Goal: Check status

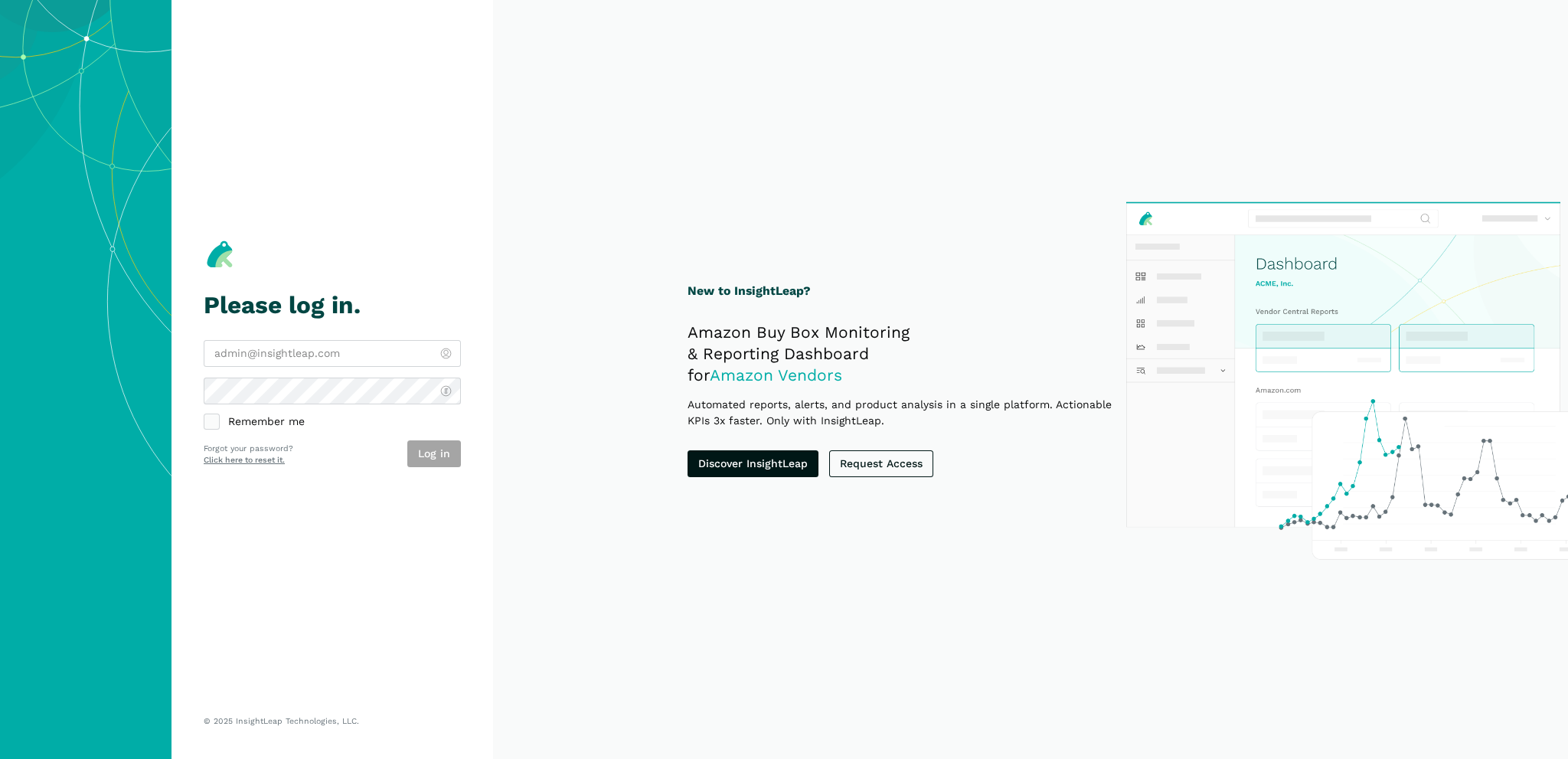
type input "[PERSON_NAME][EMAIL_ADDRESS][PERSON_NAME][DOMAIN_NAME]"
click at [223, 416] on label "Remember me" at bounding box center [333, 422] width 257 height 15
click at [436, 446] on button "Log in" at bounding box center [434, 453] width 54 height 27
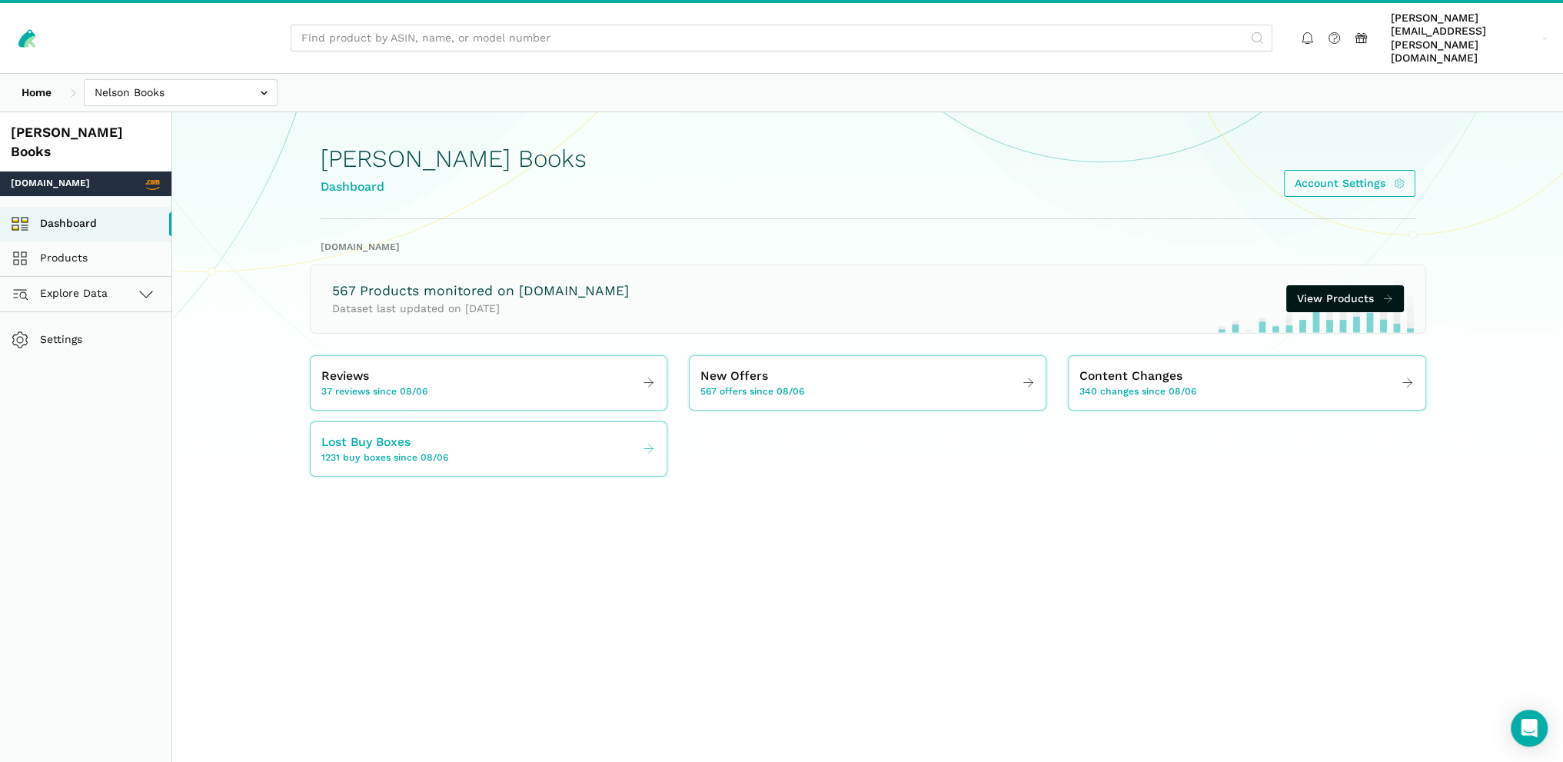
click at [518, 431] on link "Lost Buy Boxes 1231 buy boxes since 08/06" at bounding box center [489, 449] width 356 height 43
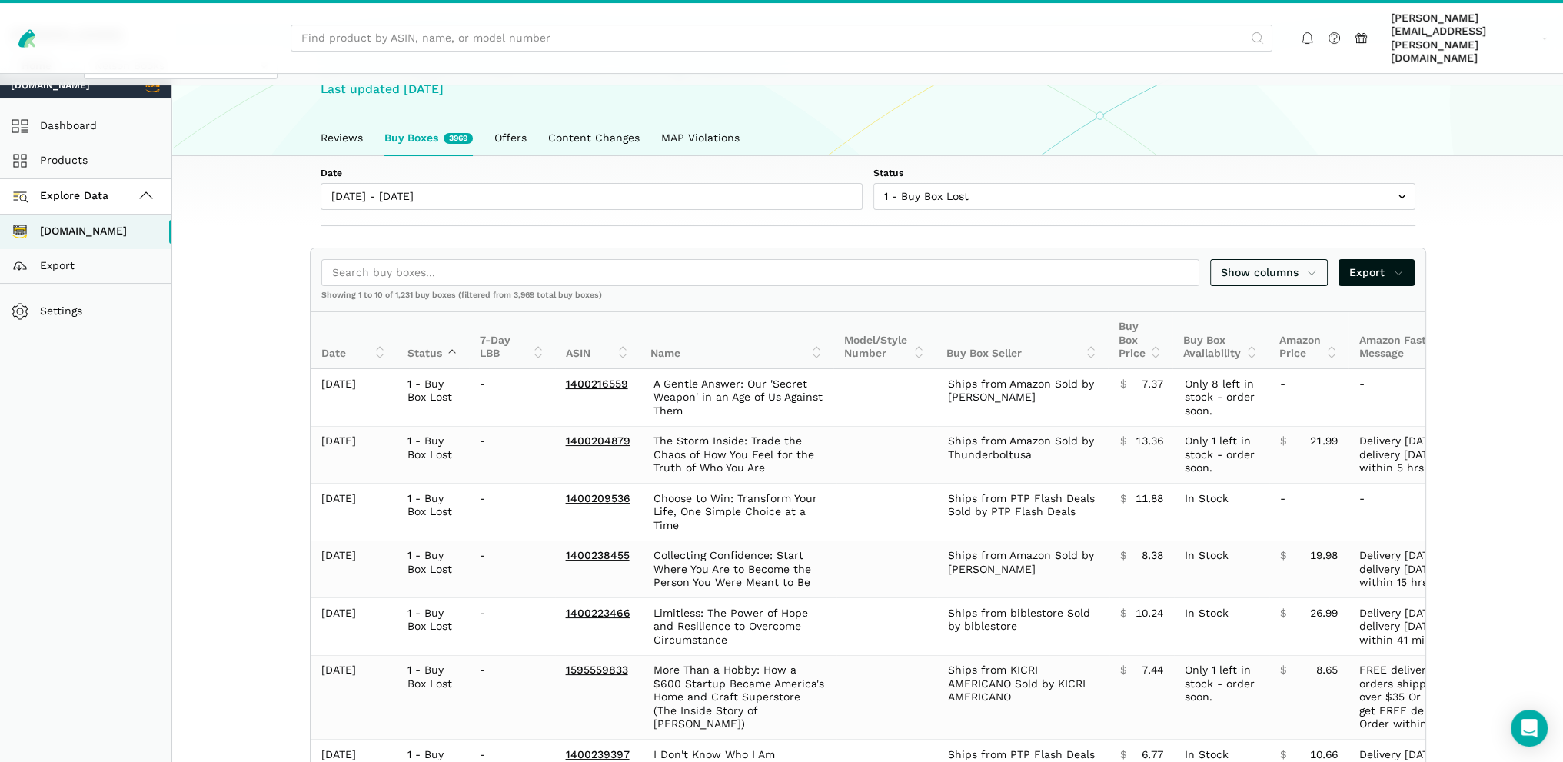
scroll to position [77, 0]
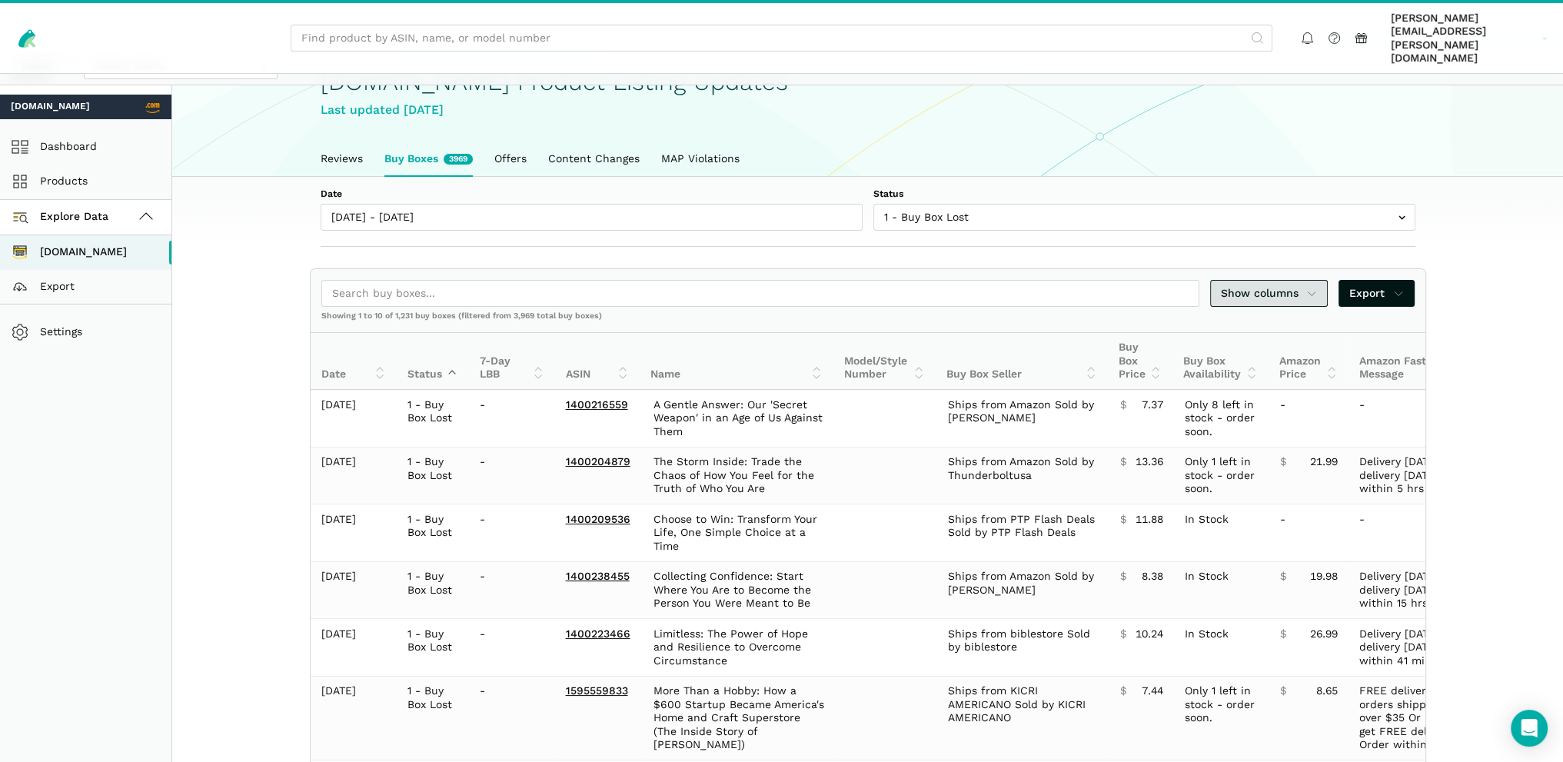
click at [1307, 285] on icon at bounding box center [1312, 293] width 11 height 16
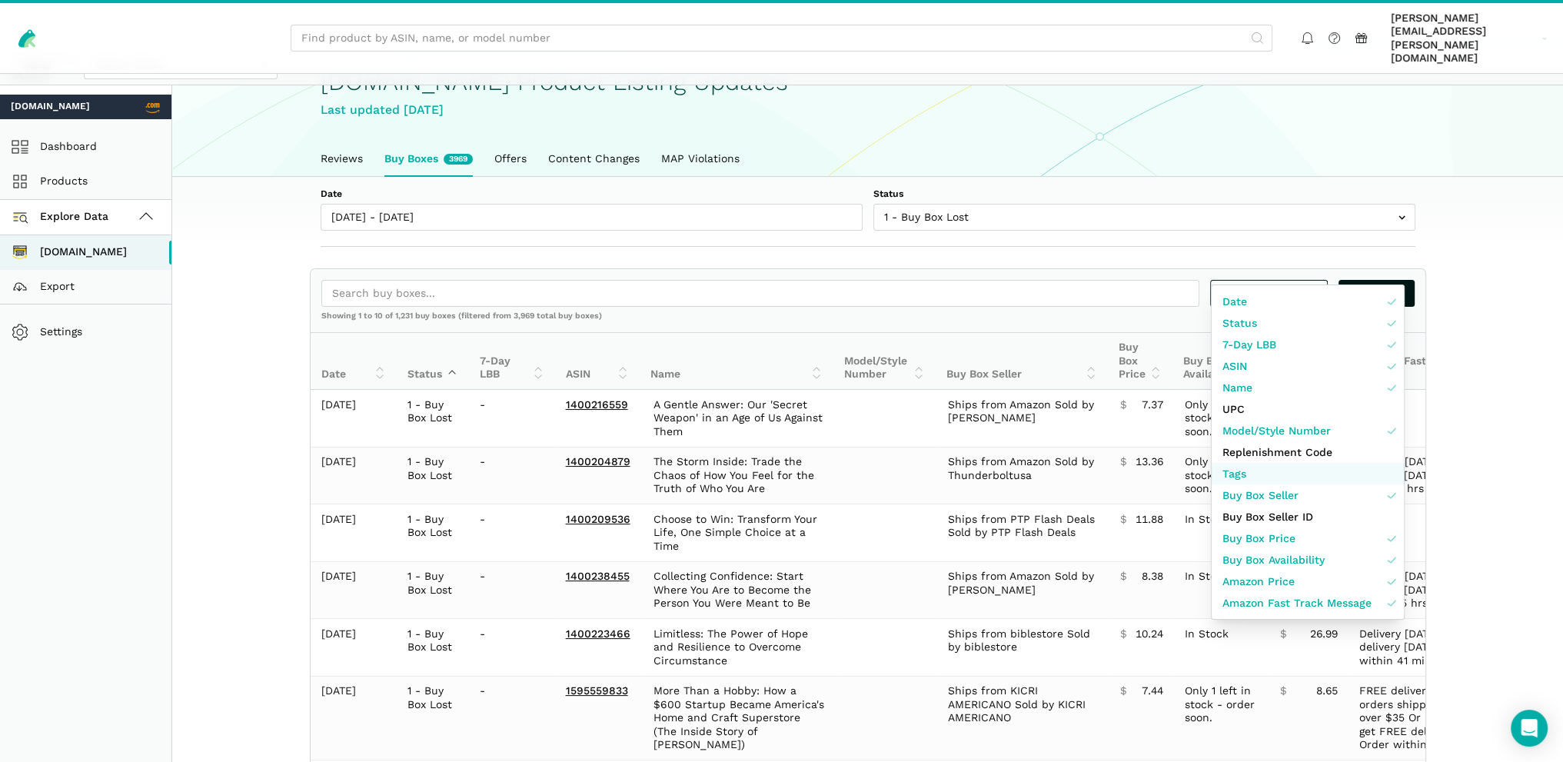
click at [1281, 476] on link "Tags" at bounding box center [1308, 474] width 192 height 22
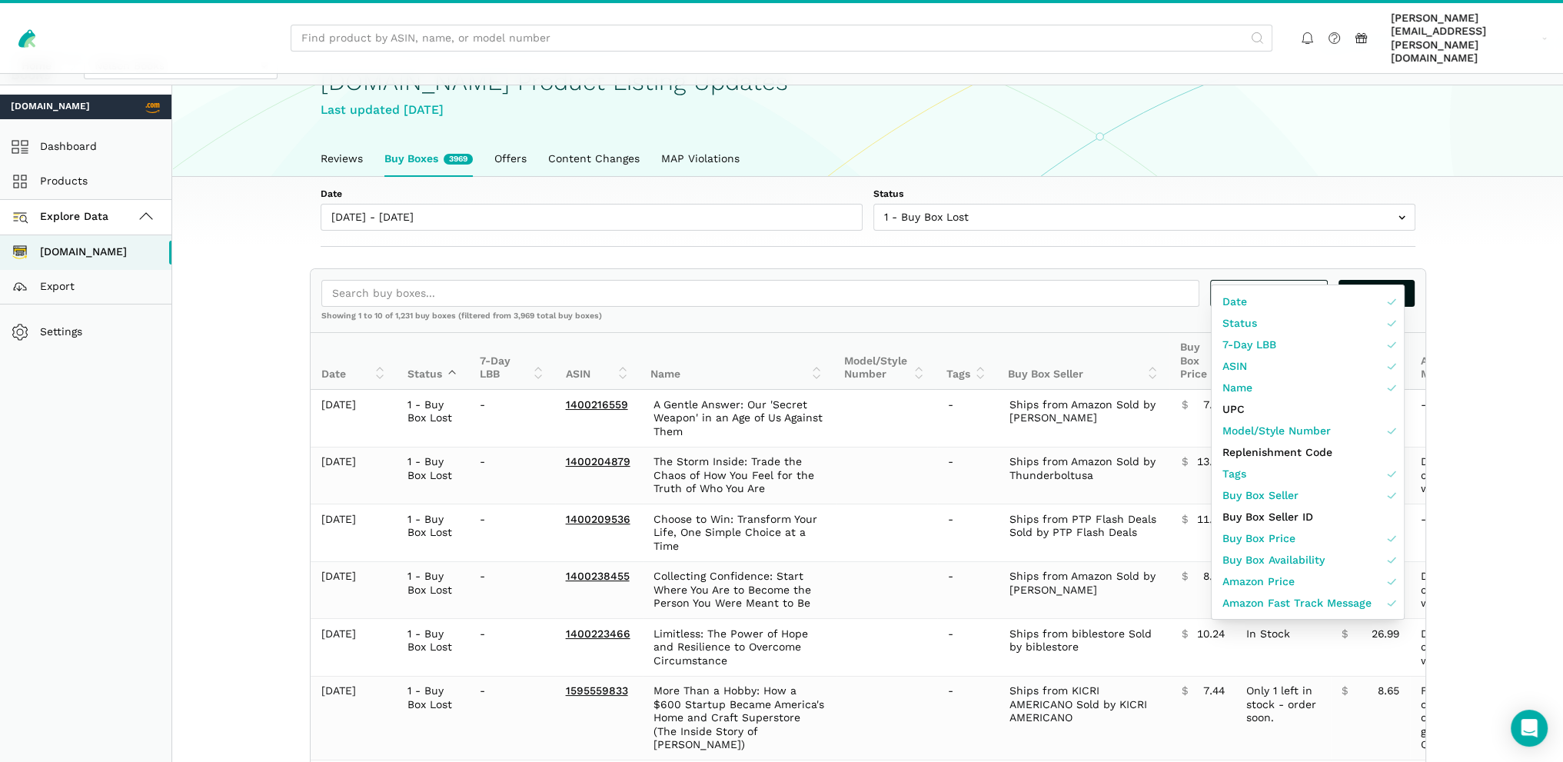
click at [1537, 453] on div at bounding box center [781, 381] width 1563 height 762
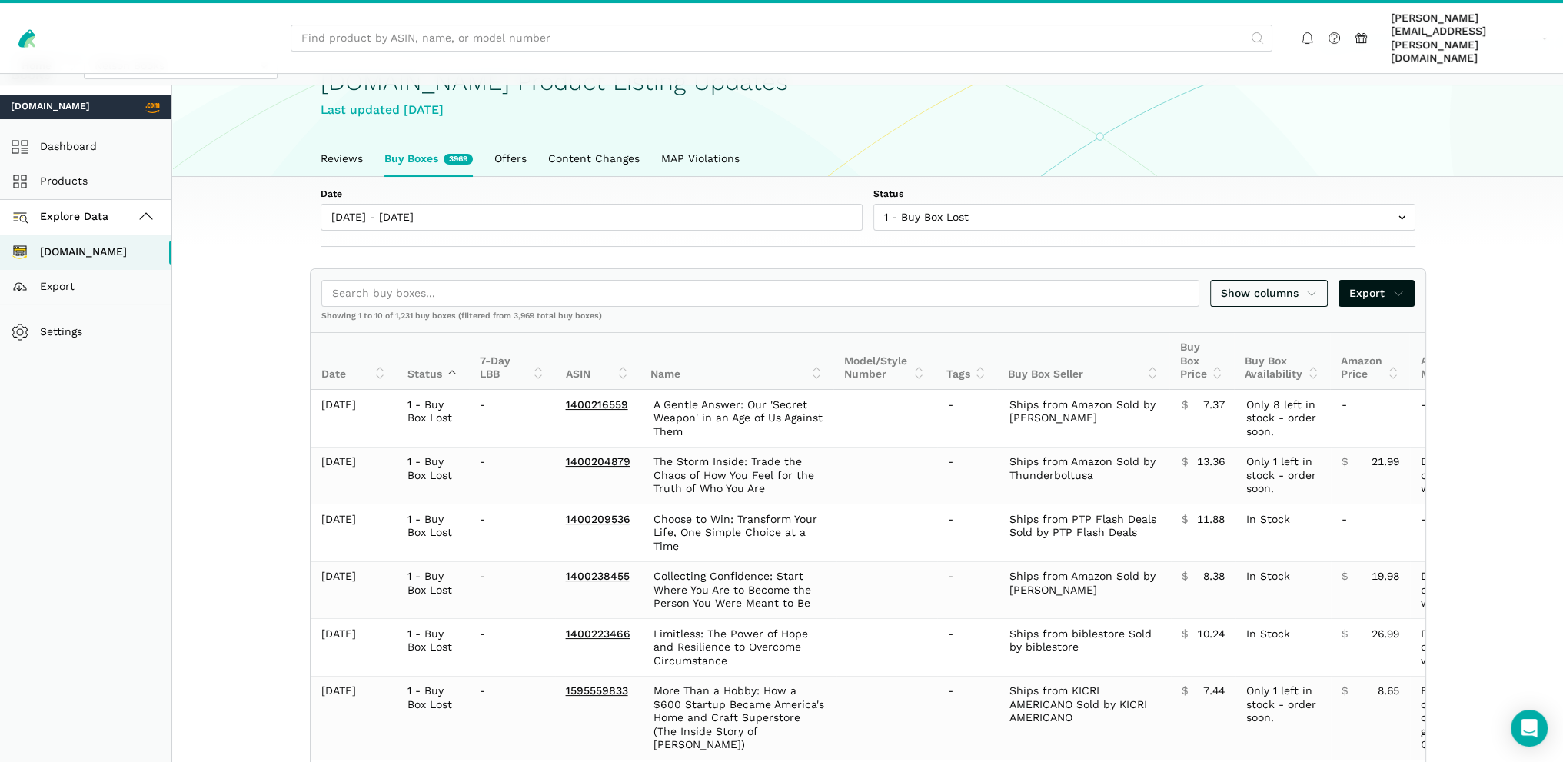
drag, startPoint x: 990, startPoint y: 339, endPoint x: 980, endPoint y: 344, distance: 11.0
click at [981, 344] on th "Tags" at bounding box center [967, 361] width 62 height 57
click at [975, 338] on th "Tags" at bounding box center [967, 361] width 62 height 57
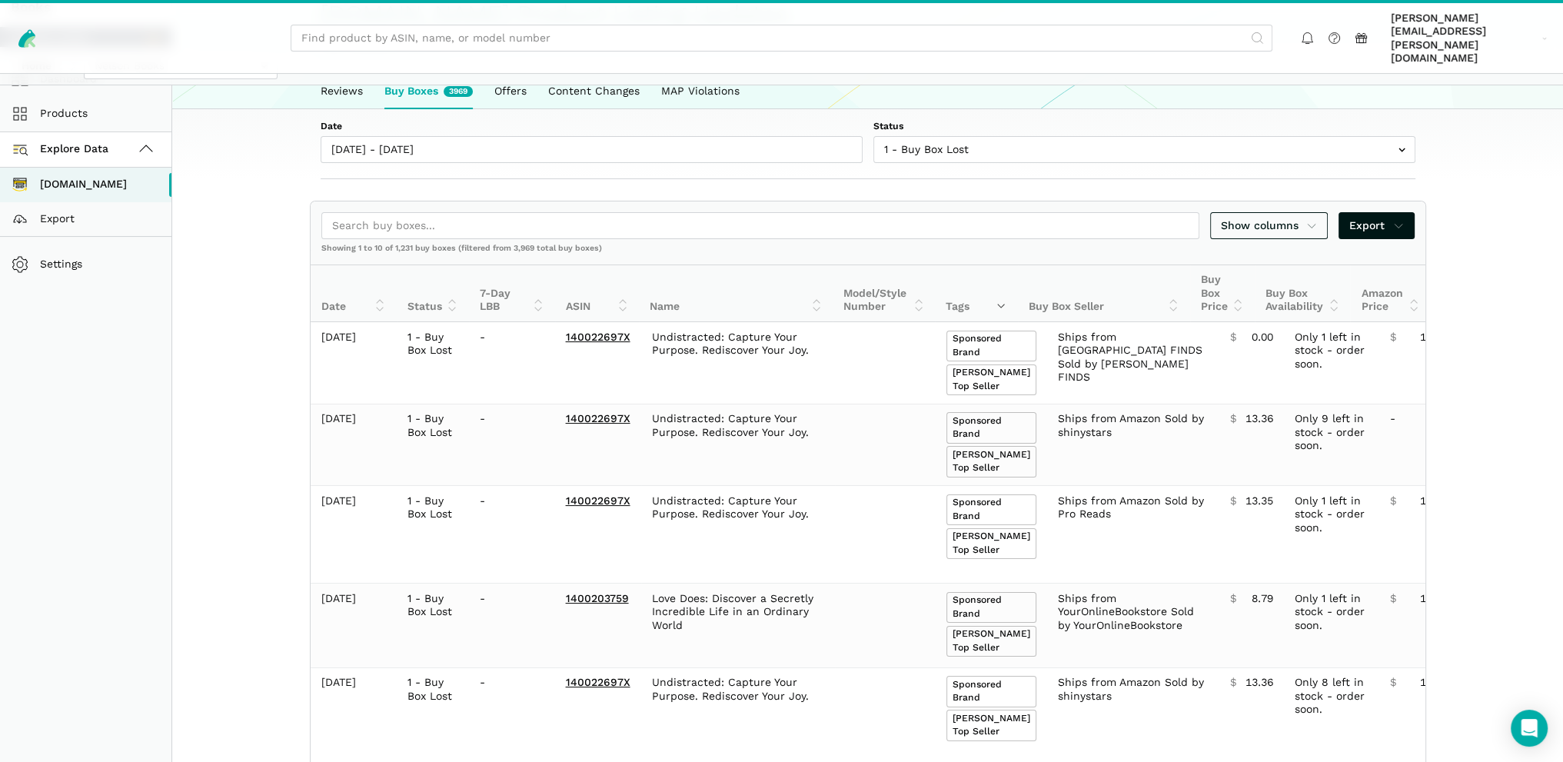
scroll to position [154, 0]
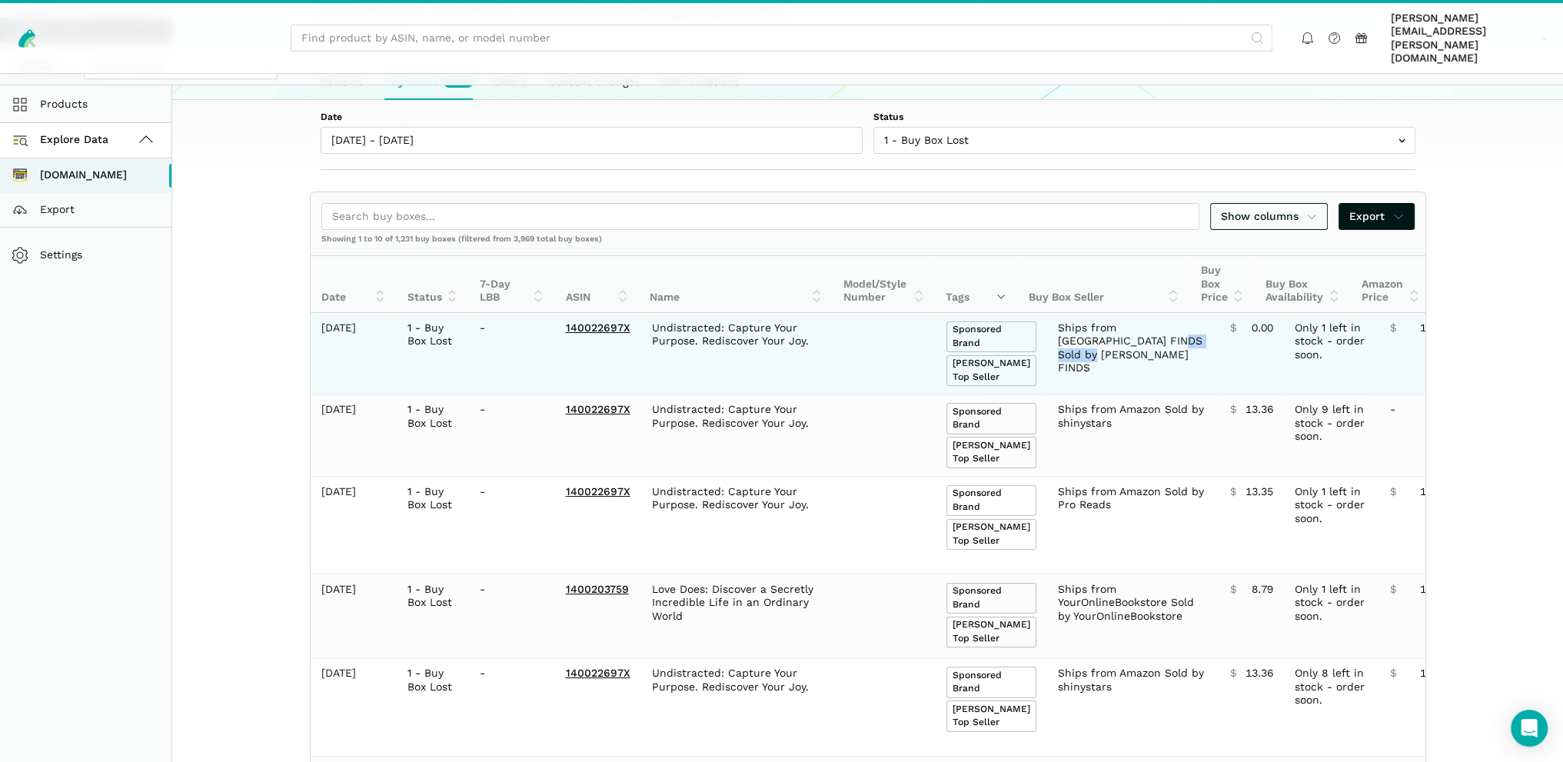
drag, startPoint x: 1141, startPoint y: 310, endPoint x: 1077, endPoint y: 309, distance: 64.6
click at [1077, 313] on td "Ships from PLUTO FINDS Sold by PLUTO FINDS" at bounding box center [1133, 354] width 172 height 82
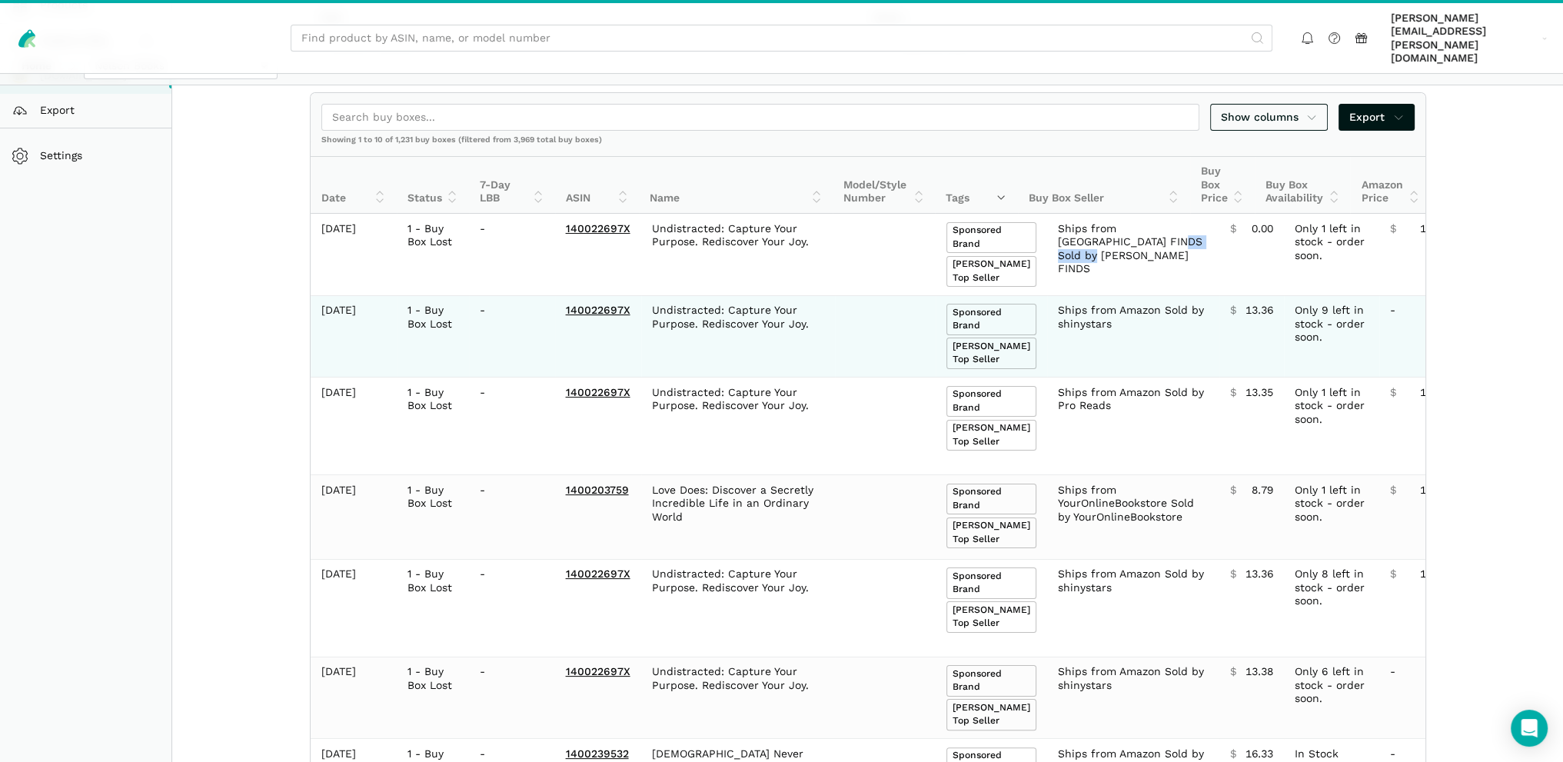
scroll to position [231, 0]
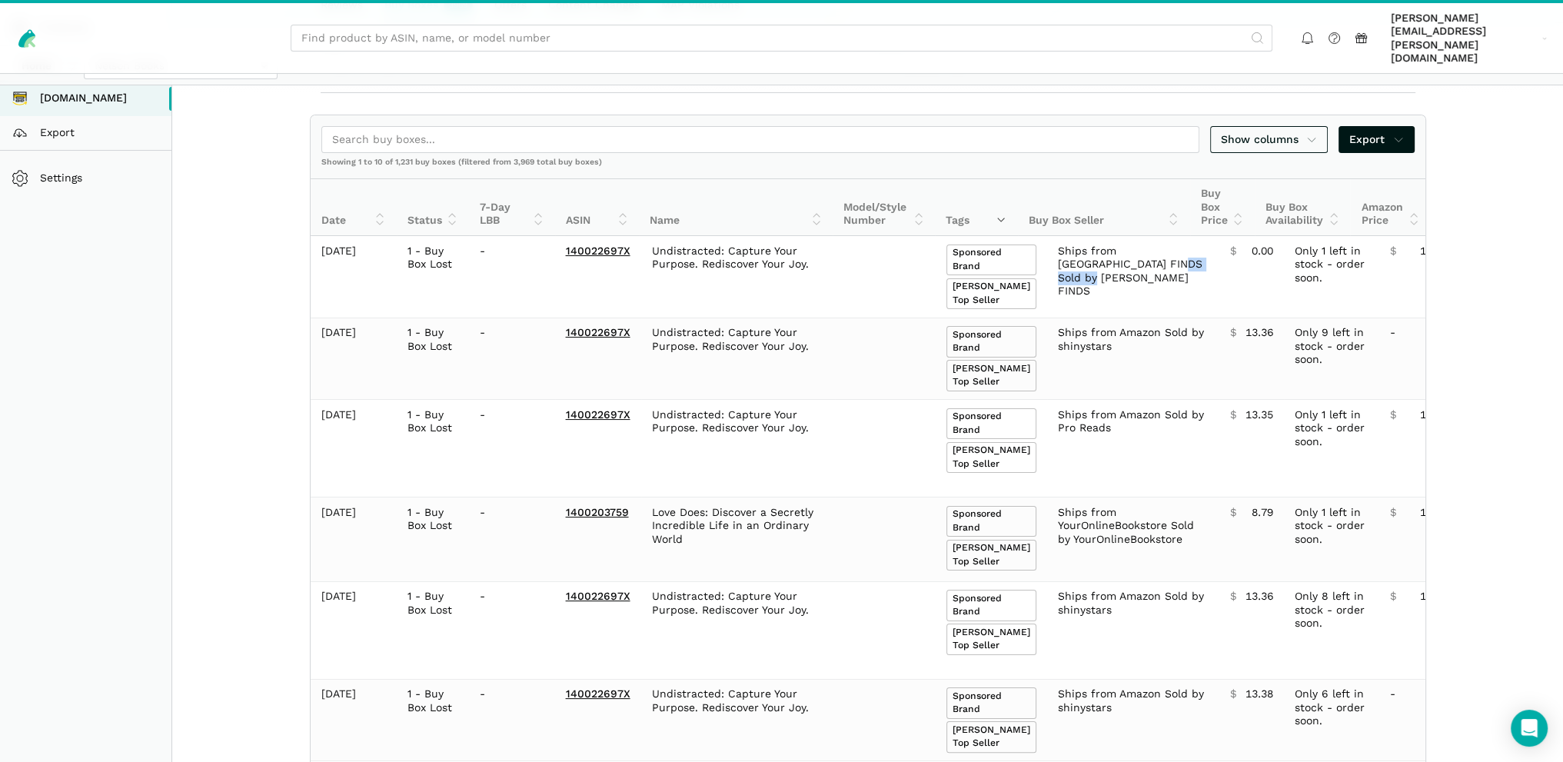
click at [375, 181] on th "Date" at bounding box center [354, 207] width 86 height 57
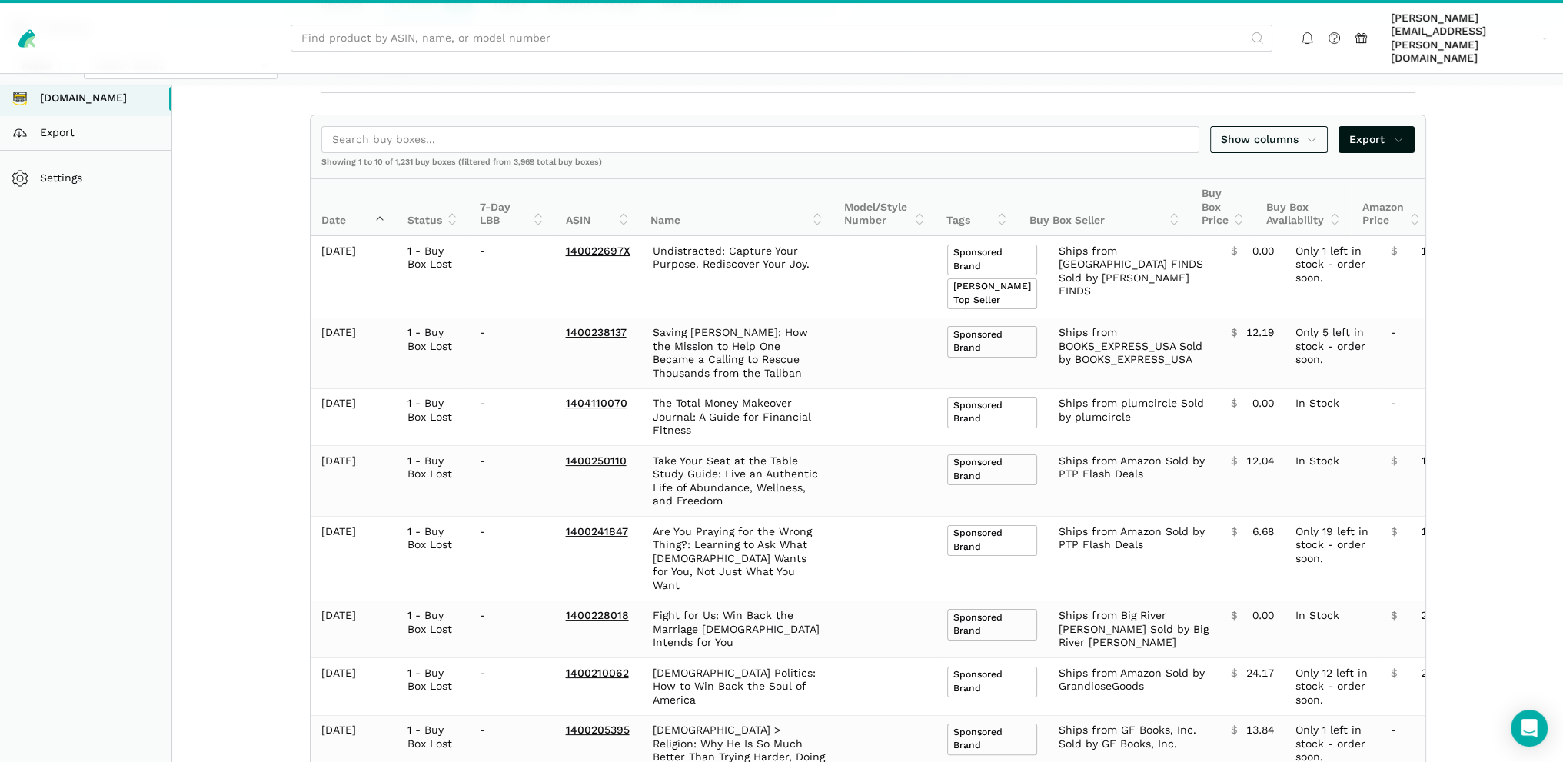
click at [375, 180] on th "Date" at bounding box center [354, 207] width 86 height 57
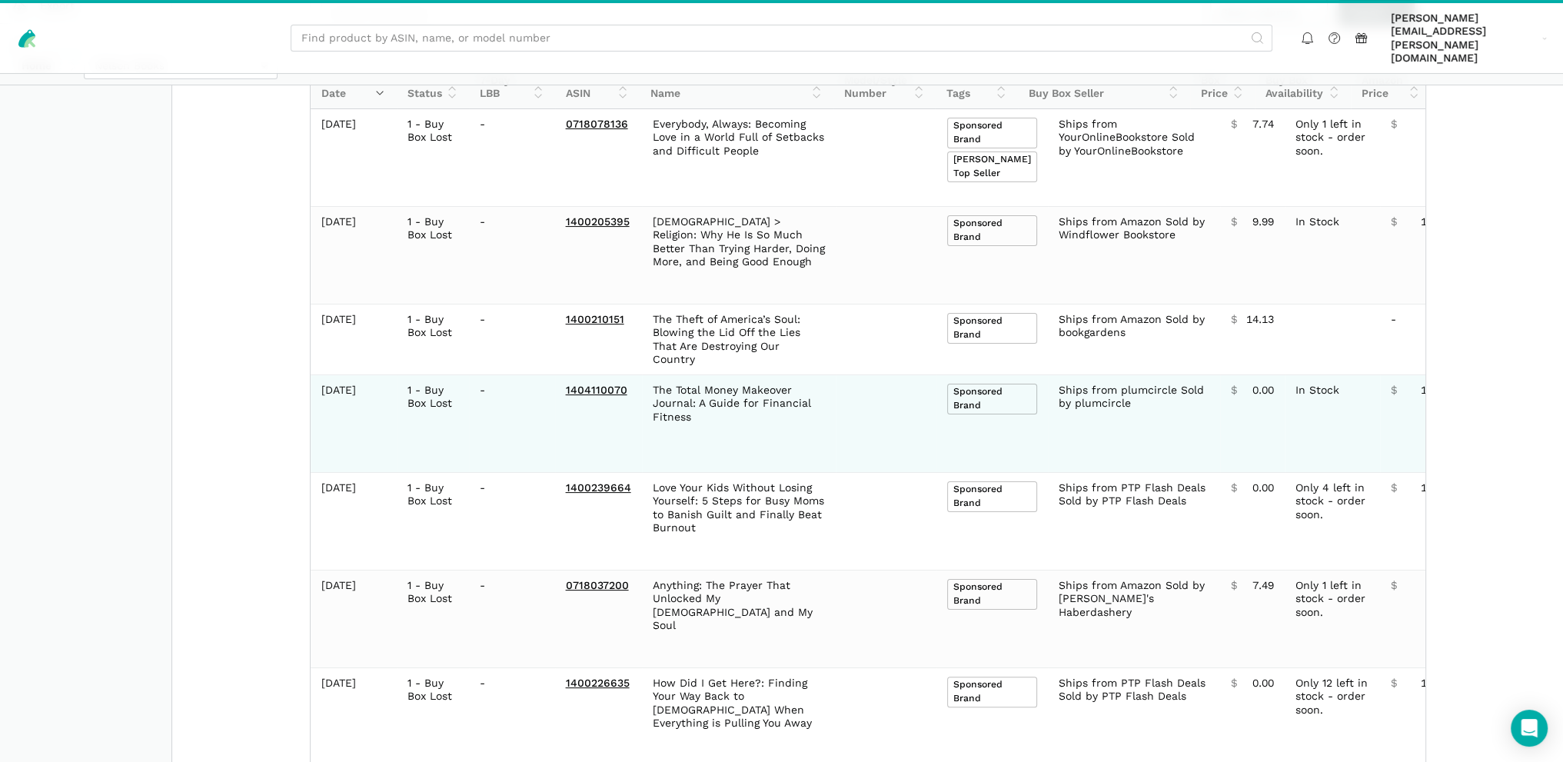
scroll to position [351, 0]
